Goal: Task Accomplishment & Management: Manage account settings

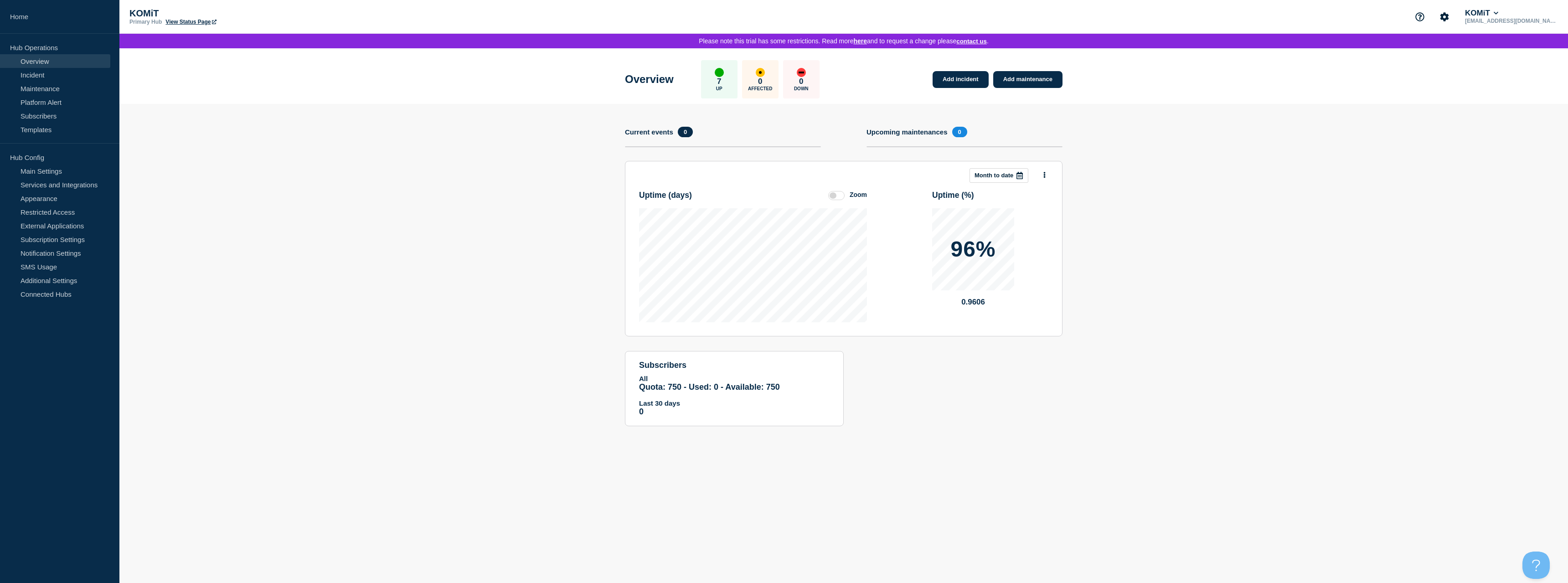
click at [961, 468] on body "Home Hub Operations Overview Incident Maintenance Platform Alert Subscribers Te…" at bounding box center [784, 292] width 1568 height 583
click at [72, 164] on link "Main Settings" at bounding box center [55, 171] width 110 height 13
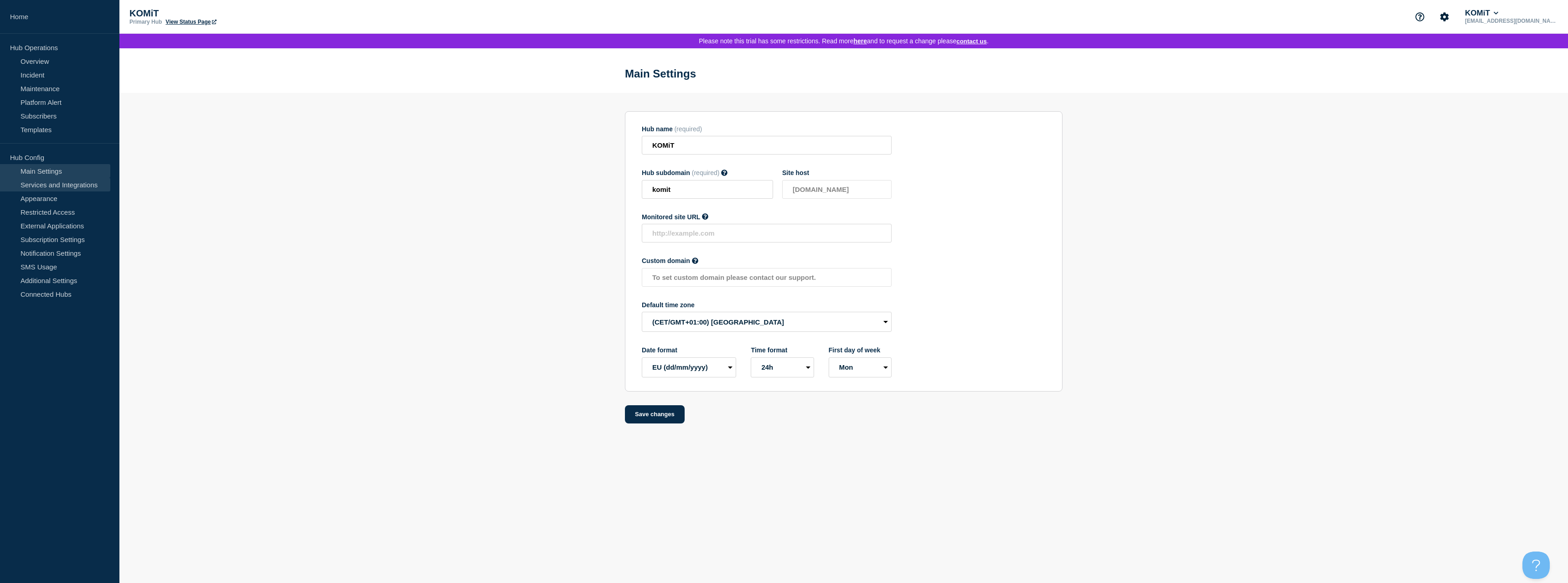
click at [65, 186] on link "Services and Integrations" at bounding box center [55, 184] width 110 height 13
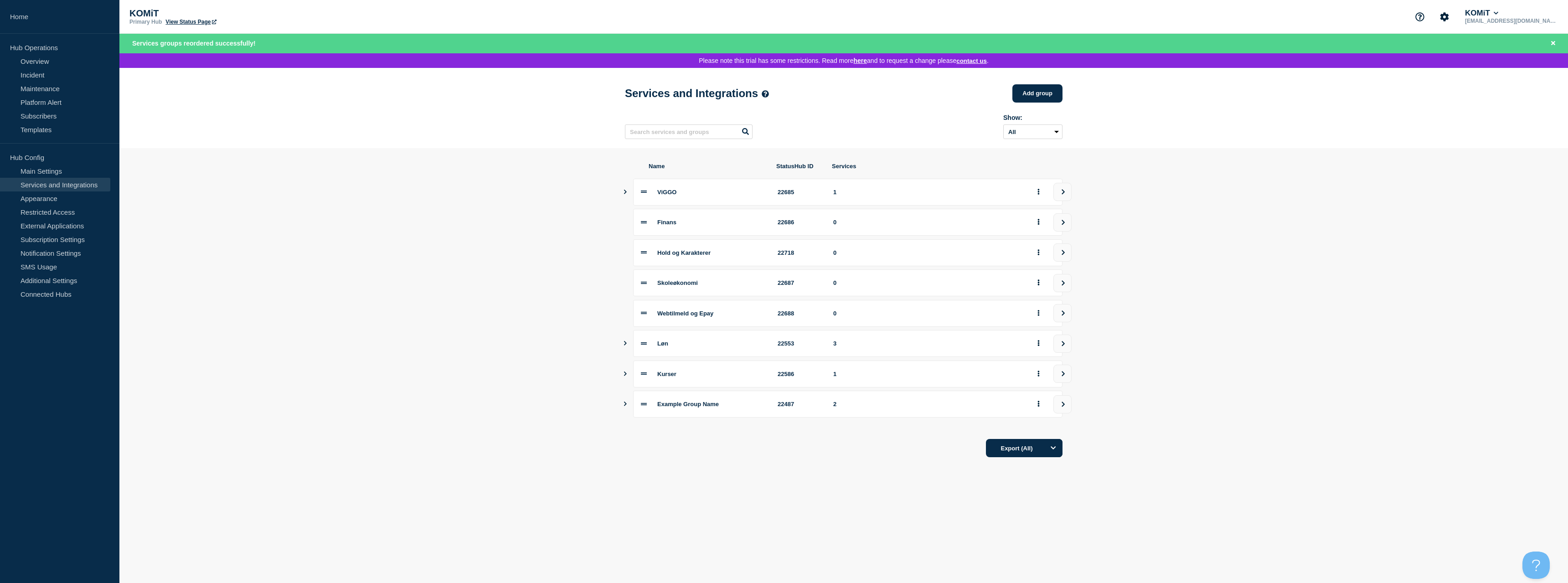
drag, startPoint x: 646, startPoint y: 351, endPoint x: 649, endPoint y: 298, distance: 53.1
click at [649, 298] on body "Home Hub Operations Overview Incident Maintenance Platform Alert Subscribers Te…" at bounding box center [784, 292] width 1568 height 583
click at [627, 285] on icon "Show services" at bounding box center [625, 282] width 6 height 4
